Goal: Complete application form

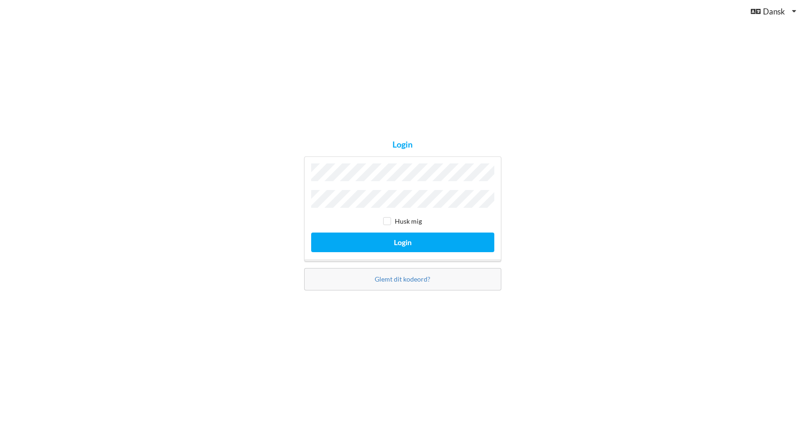
click at [311, 233] on button "Login" at bounding box center [402, 242] width 183 height 19
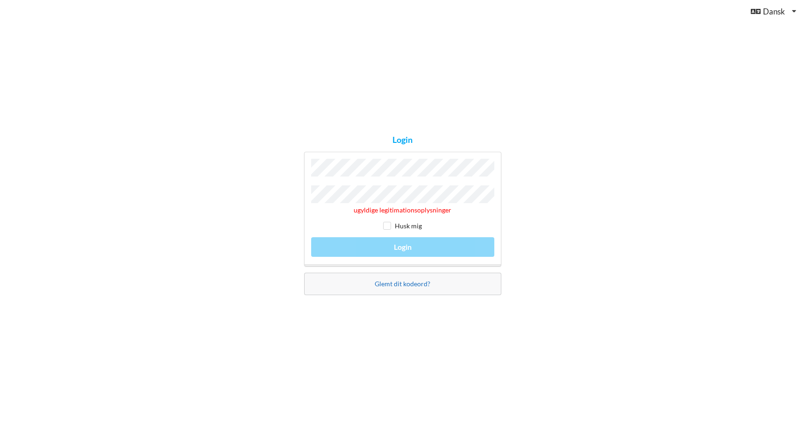
click at [396, 281] on link "Glemt dit kodeord?" at bounding box center [403, 284] width 56 height 8
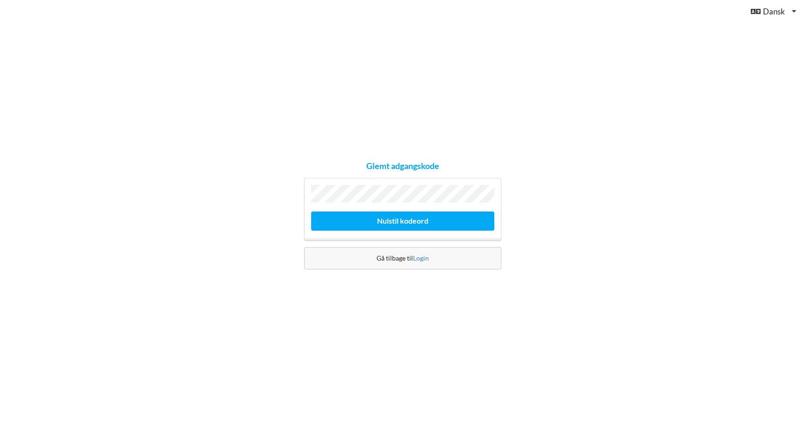
click at [311, 212] on button "Nulstil kodeord" at bounding box center [402, 221] width 183 height 19
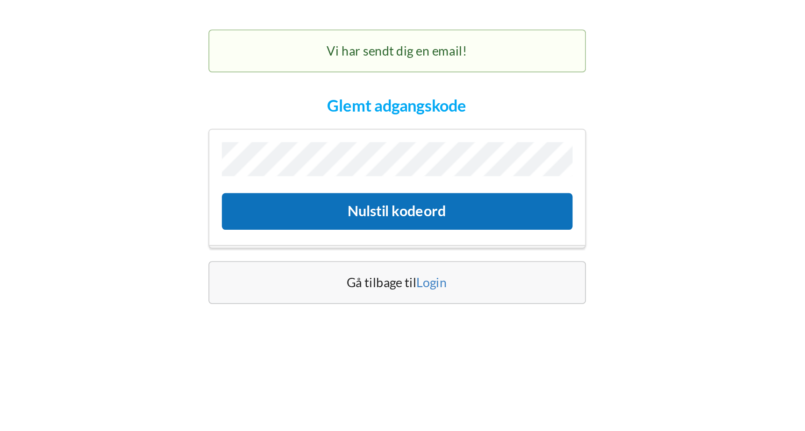
click at [404, 236] on button "Nulstil kodeord" at bounding box center [402, 238] width 183 height 19
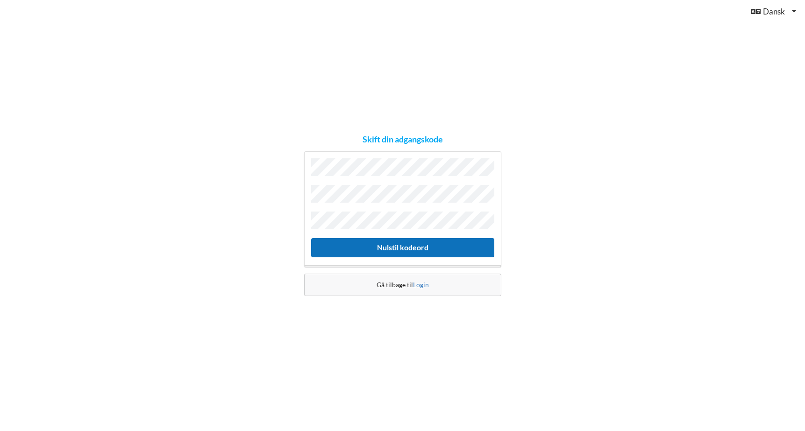
click at [390, 242] on button "Nulstil kodeord" at bounding box center [402, 247] width 183 height 19
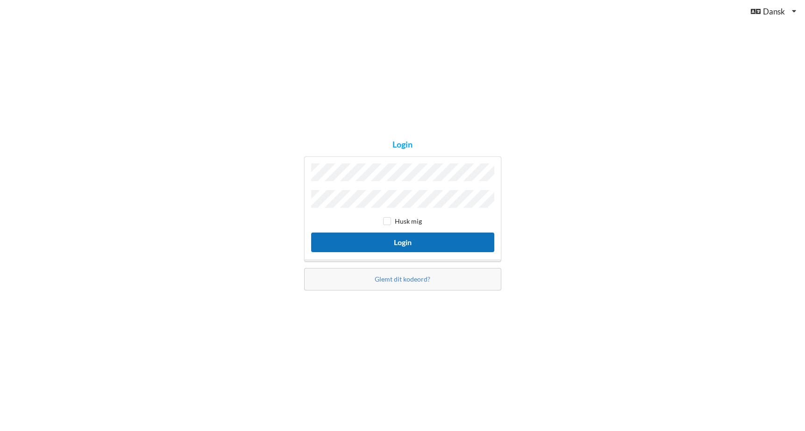
click at [402, 245] on button "Login" at bounding box center [402, 242] width 183 height 19
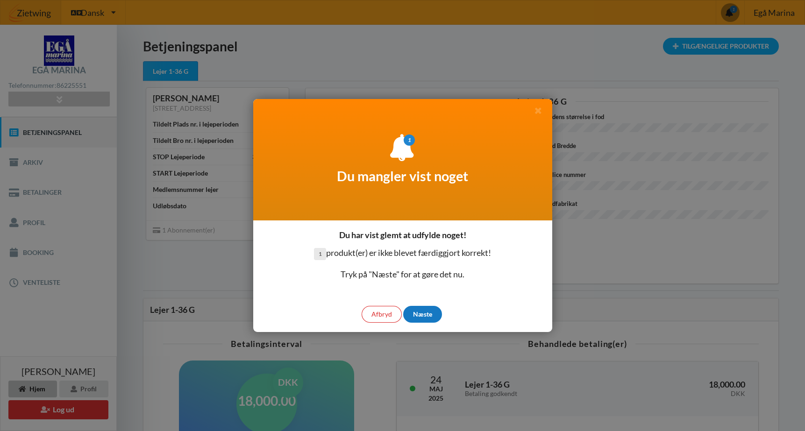
click at [433, 316] on div "Næste" at bounding box center [422, 314] width 39 height 17
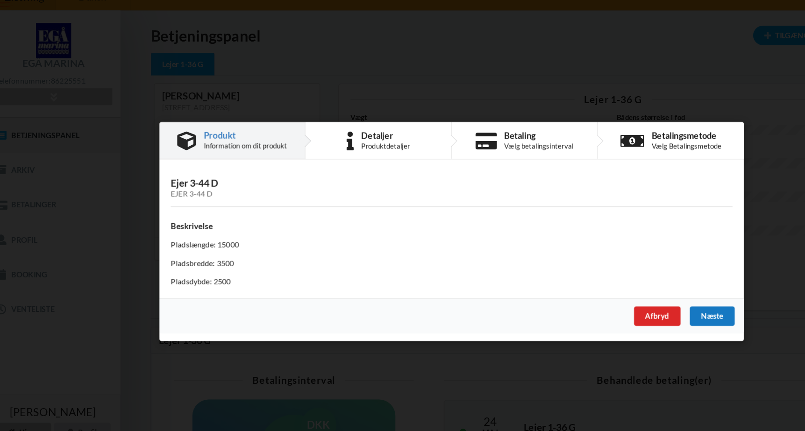
click at [631, 286] on div "Næste" at bounding box center [627, 288] width 39 height 17
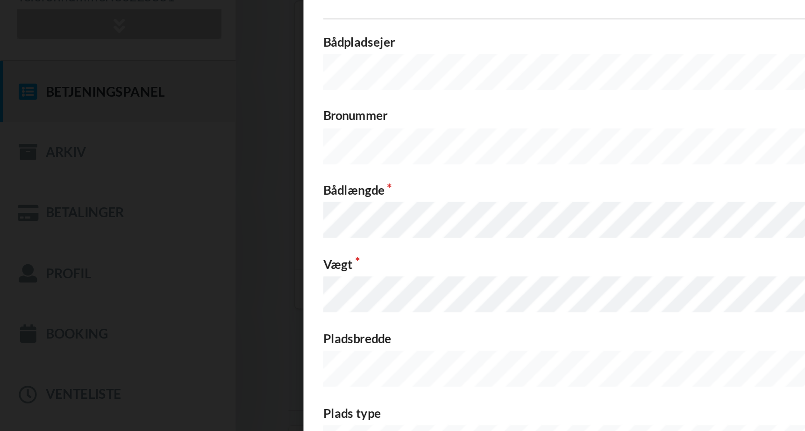
click at [189, 177] on label "Bådlængde" at bounding box center [279, 181] width 239 height 8
click at [290, 270] on div "Bådpladsejer Police nr. Bronummer Pladsnummer Bådlængde Bådbredde Vægt Pladslæn…" at bounding box center [402, 274] width 485 height 341
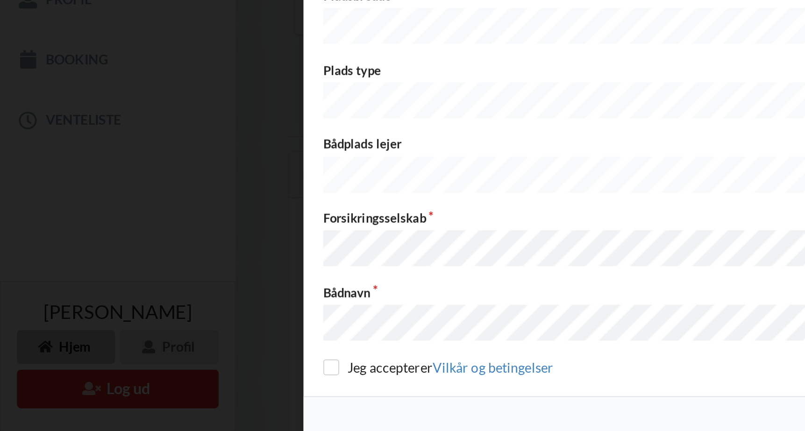
scroll to position [7, 0]
click at [161, 395] on input "checkbox" at bounding box center [164, 399] width 8 height 8
checkbox input "true"
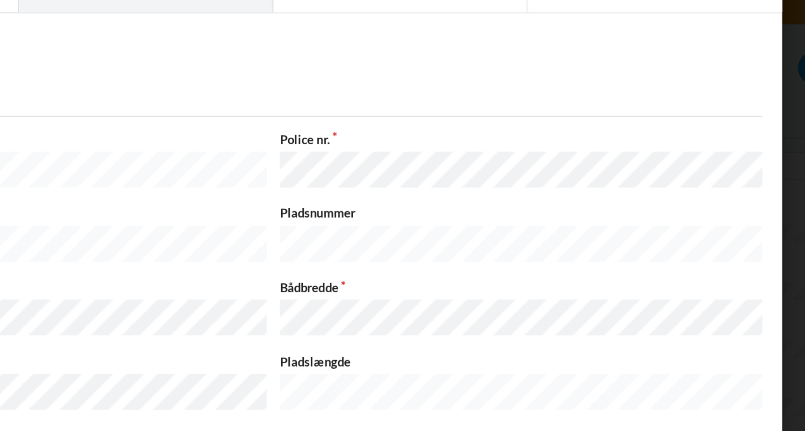
scroll to position [40, 0]
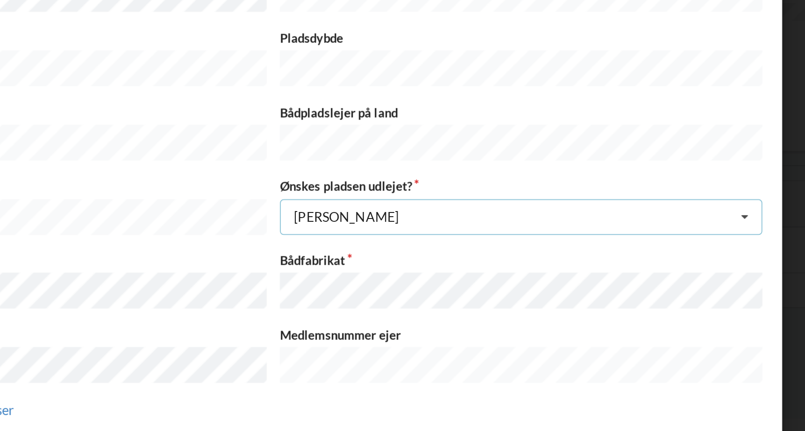
click at [634, 295] on icon at bounding box center [636, 303] width 14 height 17
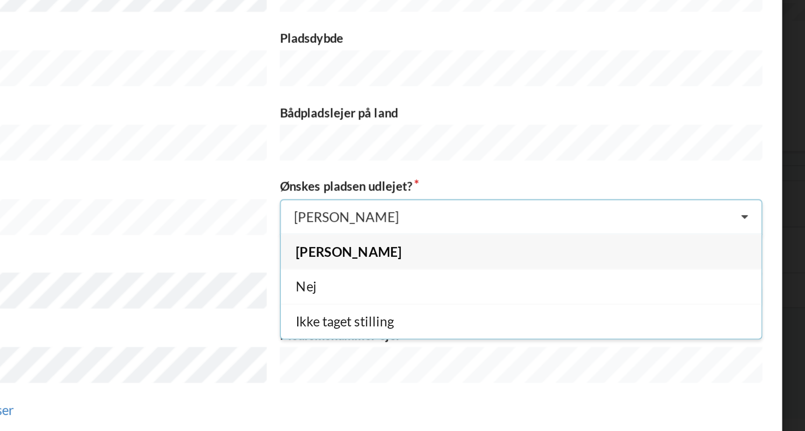
click at [629, 295] on icon at bounding box center [636, 303] width 14 height 17
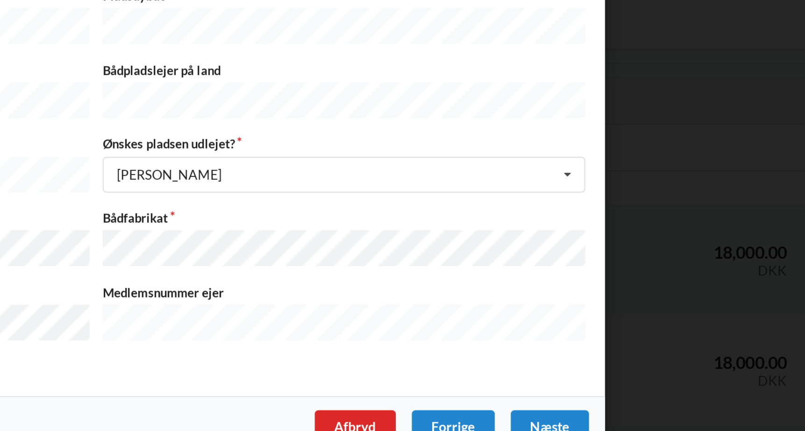
scroll to position [43, 0]
click at [625, 420] on div "Næste" at bounding box center [627, 428] width 39 height 17
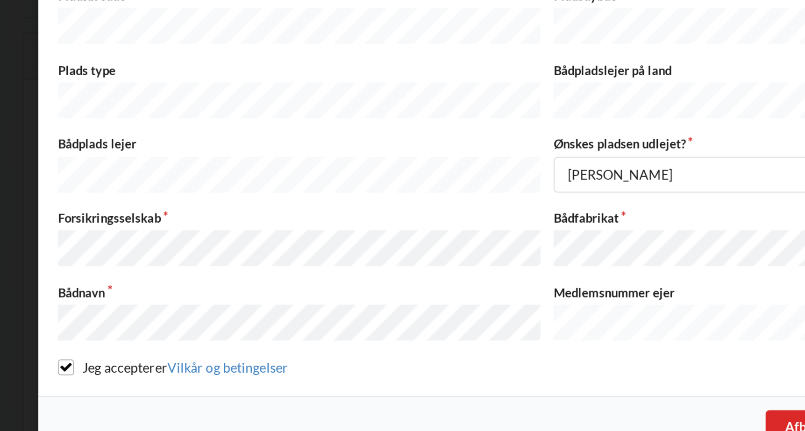
scroll to position [65, 0]
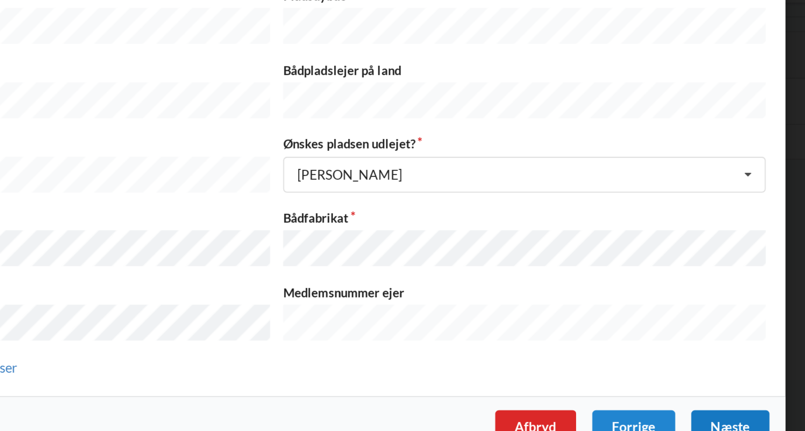
click at [622, 420] on div "Næste" at bounding box center [627, 428] width 39 height 17
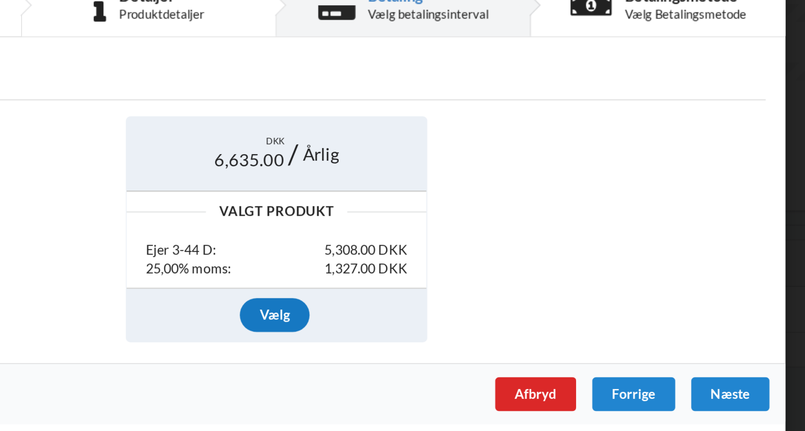
click at [400, 271] on div "Vælg" at bounding box center [401, 270] width 35 height 17
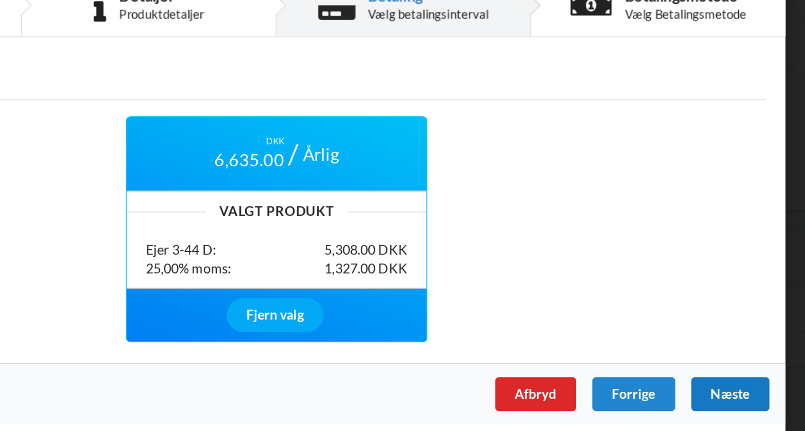
click at [630, 310] on div "Næste" at bounding box center [627, 309] width 39 height 17
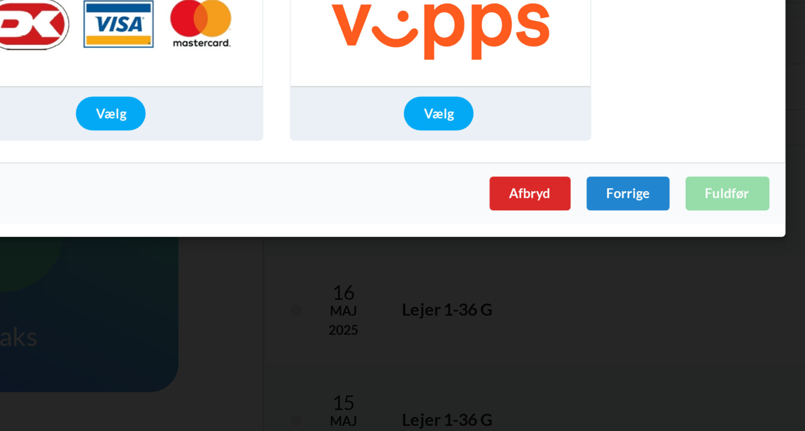
scroll to position [73, 0]
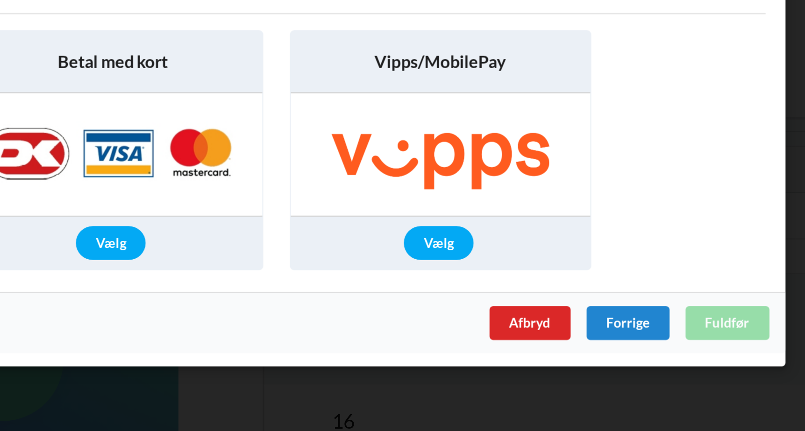
click at [634, 312] on div "Afbryd Forrige Fuldfør" at bounding box center [402, 313] width 505 height 30
